Goal: Information Seeking & Learning: Learn about a topic

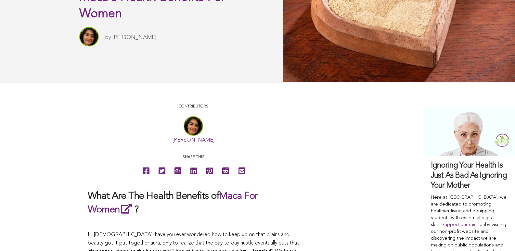
scroll to position [118, 0]
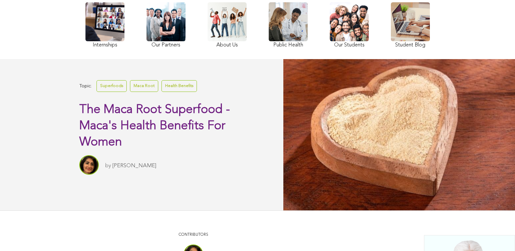
click at [162, 92] on link "Health Benefits" at bounding box center [179, 85] width 35 height 11
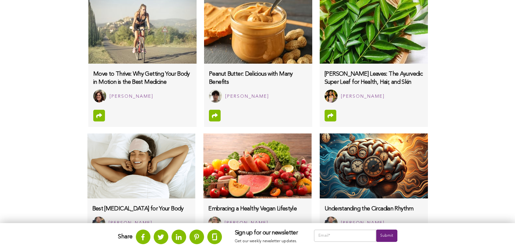
scroll to position [597, 0]
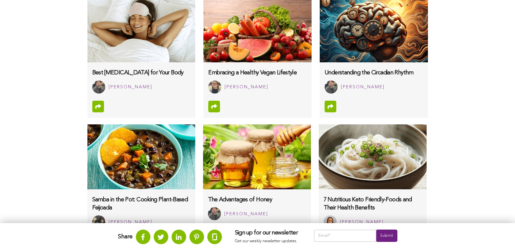
click at [319, 161] on img at bounding box center [373, 157] width 108 height 65
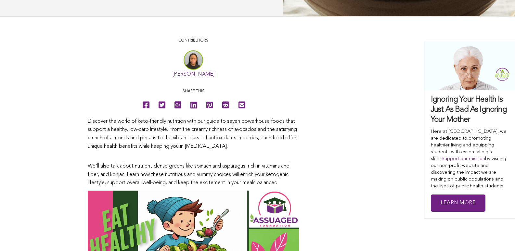
scroll to position [159, 0]
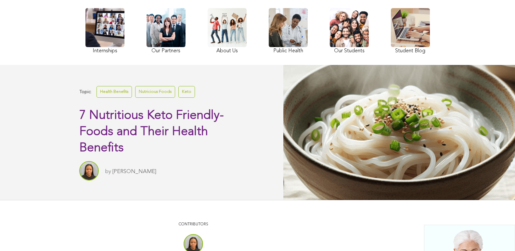
scroll to position [92, 0]
